Goal: Task Accomplishment & Management: Use online tool/utility

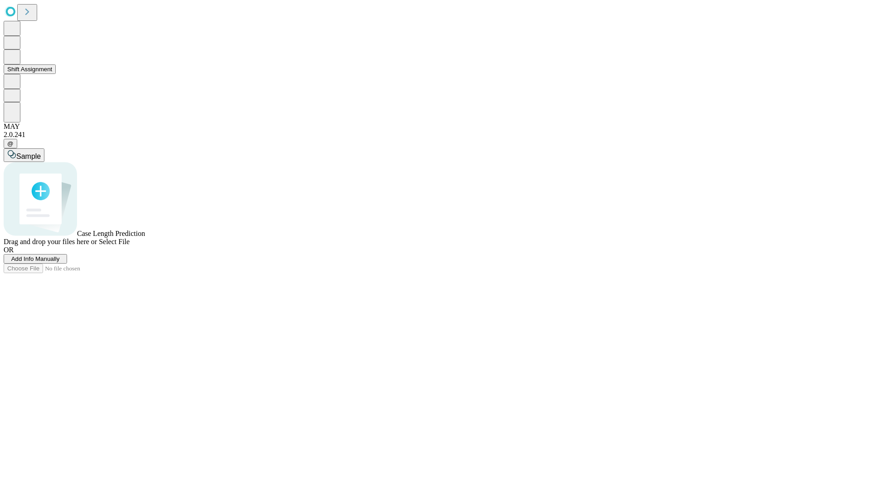
click at [56, 74] on button "Shift Assignment" at bounding box center [30, 69] width 52 height 10
